Goal: Navigation & Orientation: Find specific page/section

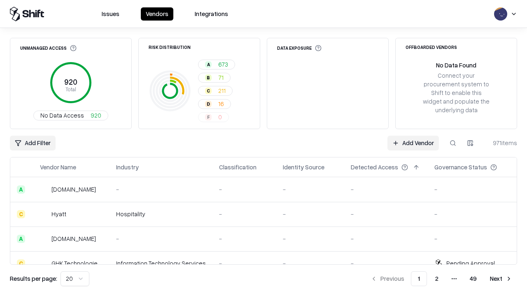
click at [75, 279] on html "Issues Vendors Integrations Unmanaged Access 920 Total No Data Access 920 Risk …" at bounding box center [263, 148] width 527 height 296
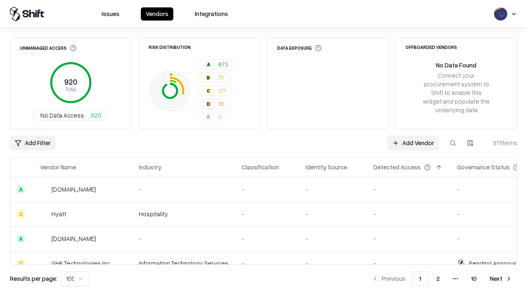
click at [501, 279] on button "Next" at bounding box center [501, 279] width 32 height 15
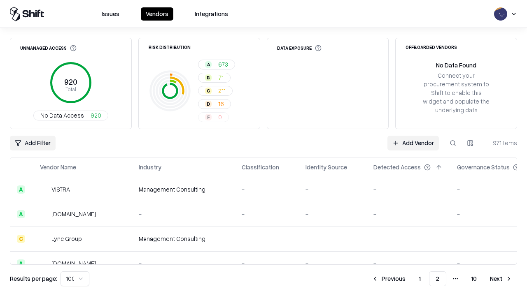
click at [501, 279] on button "Next" at bounding box center [501, 279] width 32 height 15
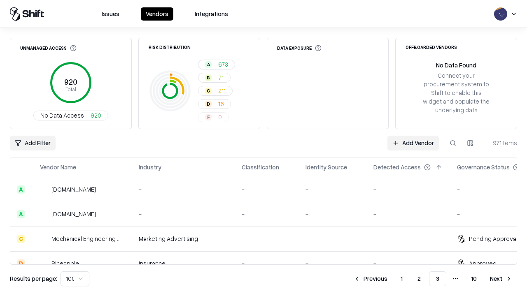
click at [501, 279] on button "Next" at bounding box center [501, 279] width 32 height 15
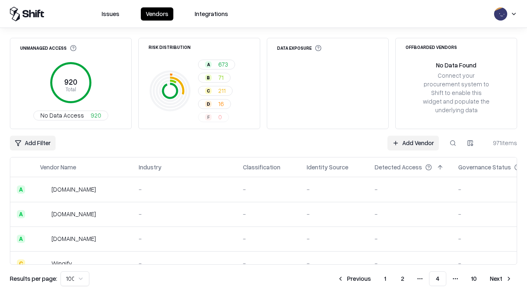
click at [501, 279] on button "Next" at bounding box center [501, 279] width 32 height 15
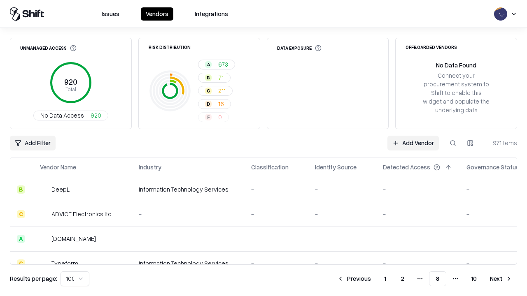
click at [501, 279] on button "Next" at bounding box center [501, 279] width 32 height 15
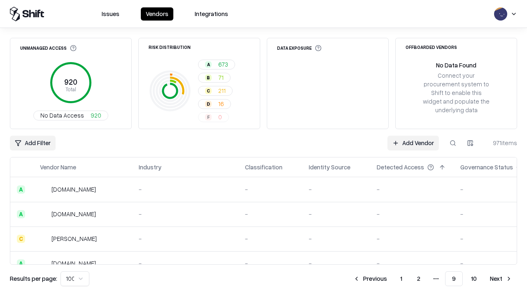
click at [501, 279] on button "Next" at bounding box center [501, 279] width 32 height 15
click at [388, 279] on button "Previous" at bounding box center [389, 279] width 44 height 15
click at [370, 279] on button "Previous" at bounding box center [370, 279] width 44 height 15
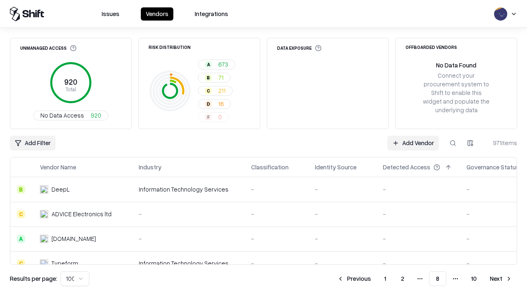
click at [354, 279] on button "Previous" at bounding box center [354, 279] width 44 height 15
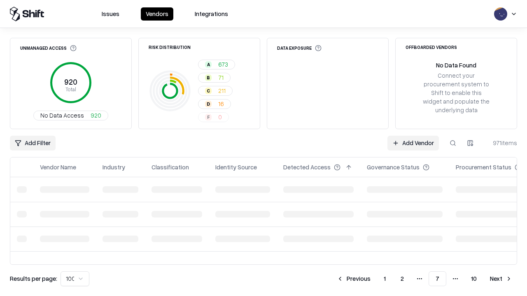
click at [353, 279] on button "Previous" at bounding box center [354, 279] width 44 height 15
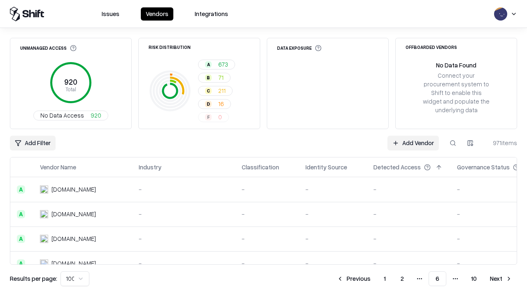
click at [353, 279] on button "Previous" at bounding box center [354, 279] width 44 height 15
click at [354, 279] on button "Previous" at bounding box center [354, 279] width 44 height 15
